Goal: Transaction & Acquisition: Purchase product/service

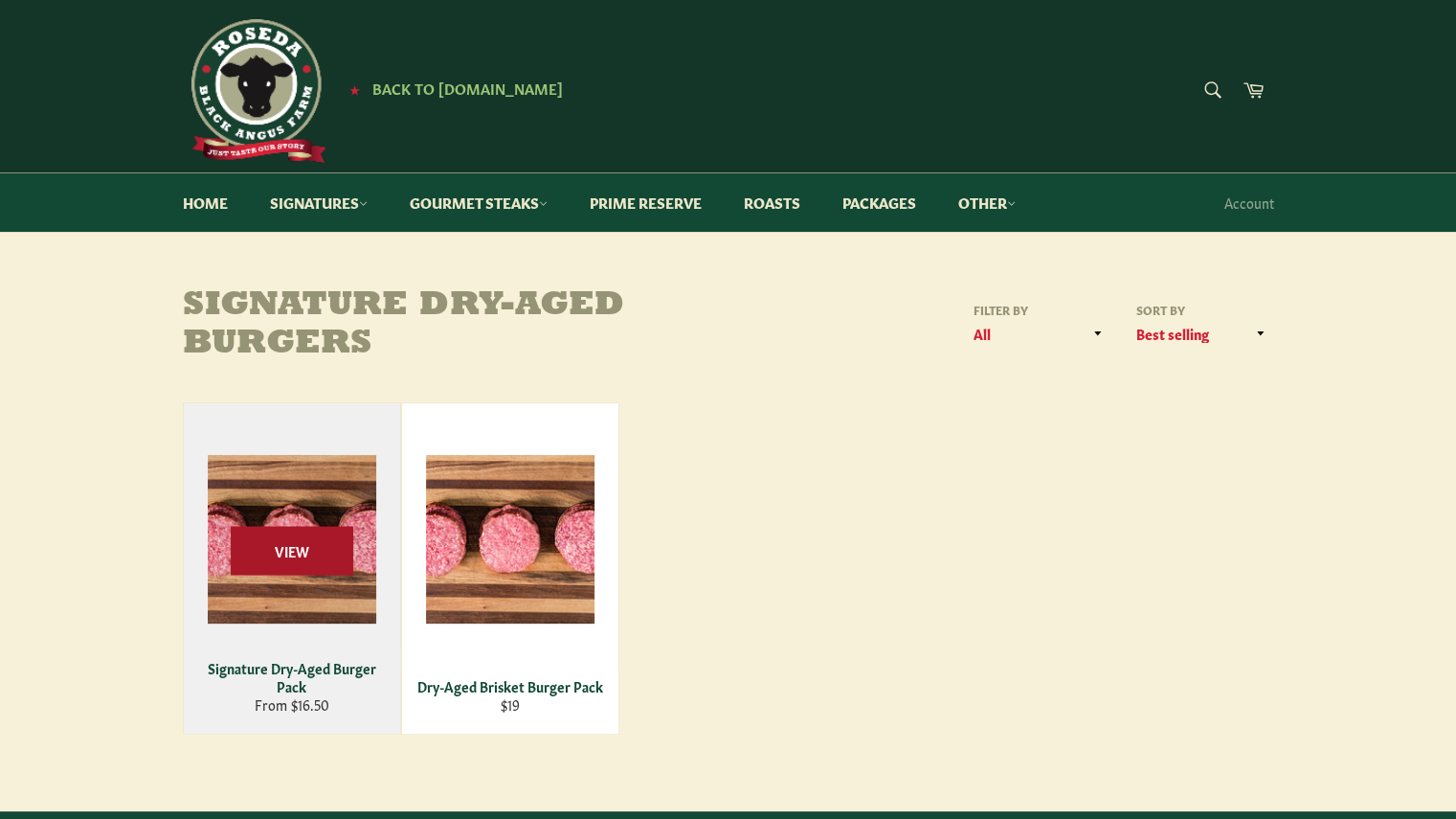
click at [314, 547] on span "View" at bounding box center [292, 550] width 123 height 49
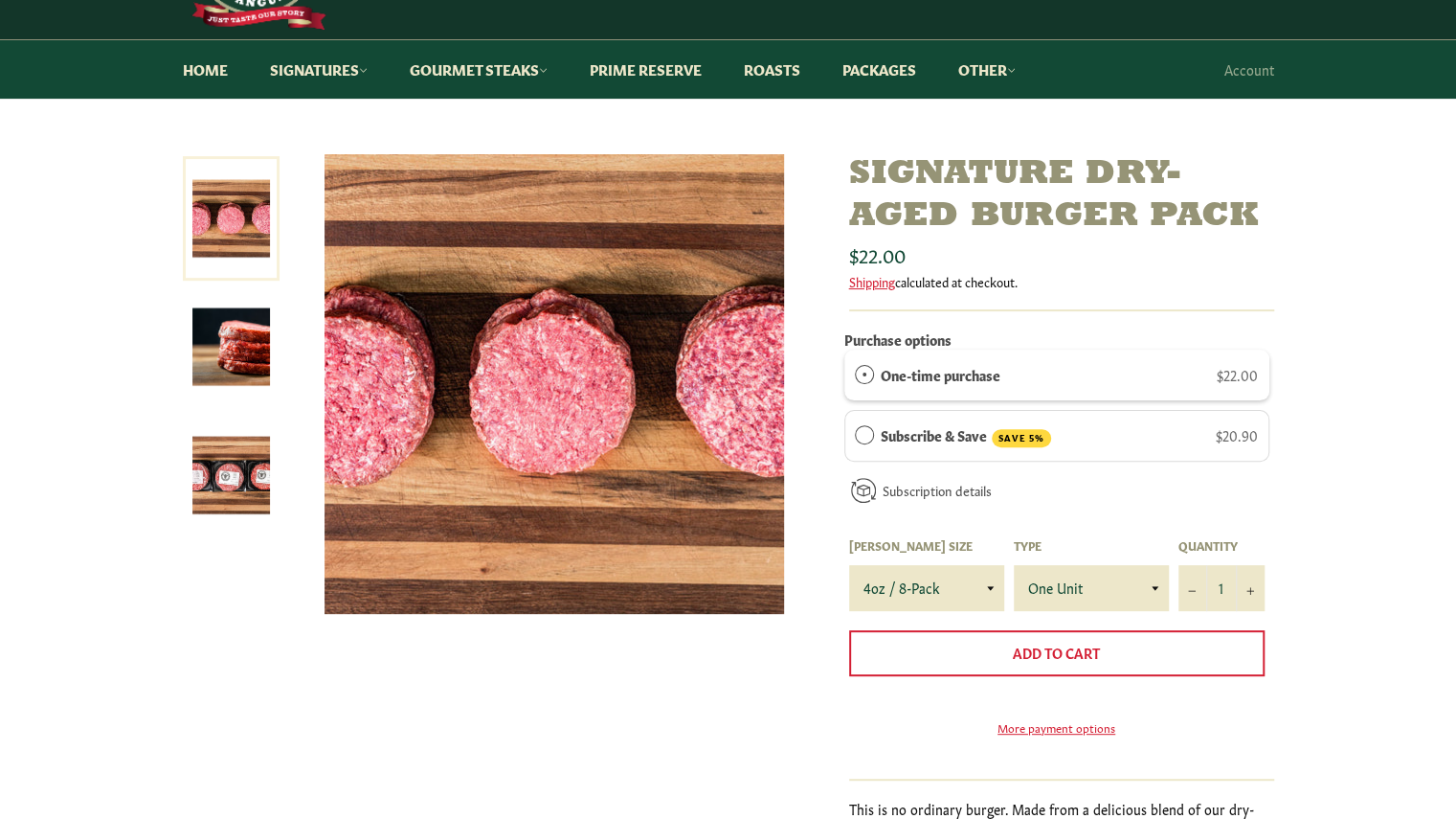
scroll to position [132, 0]
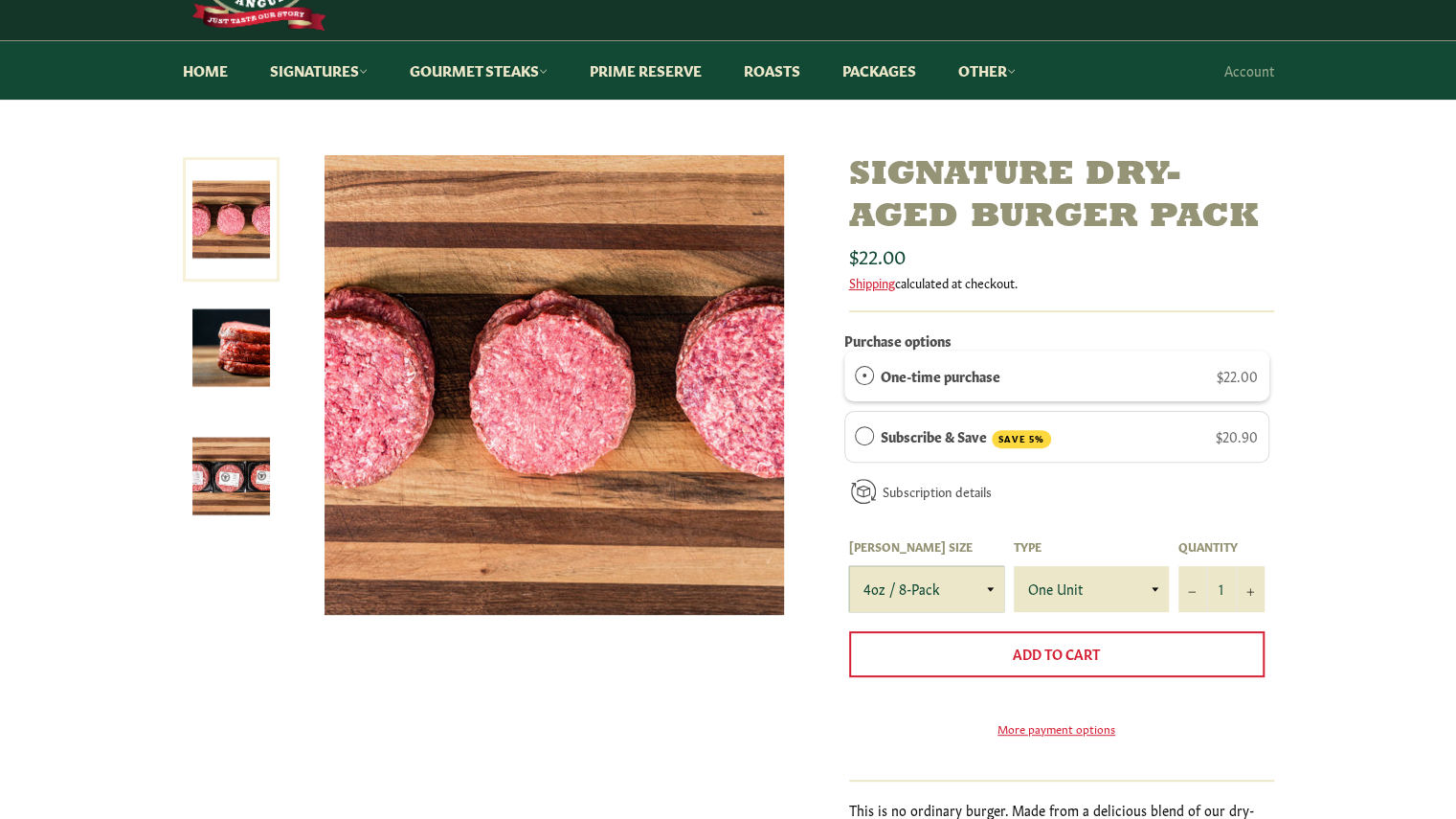
click at [955, 595] on select "4oz / 8-Pack 6oz / 4-Pack 8oz / 4-Pack" at bounding box center [927, 589] width 155 height 46
select select "6oz / 4-Pack"
click at [849, 566] on select "4oz / 8-Pack 6oz / 4-Pack 8oz / 4-Pack" at bounding box center [927, 589] width 155 height 46
click at [1100, 585] on select "One Unit" at bounding box center [1092, 589] width 155 height 46
